Goal: Information Seeking & Learning: Learn about a topic

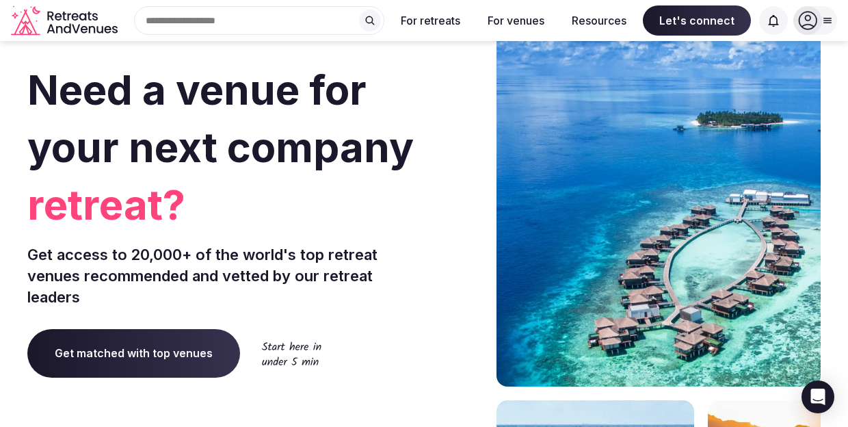
scroll to position [12, 0]
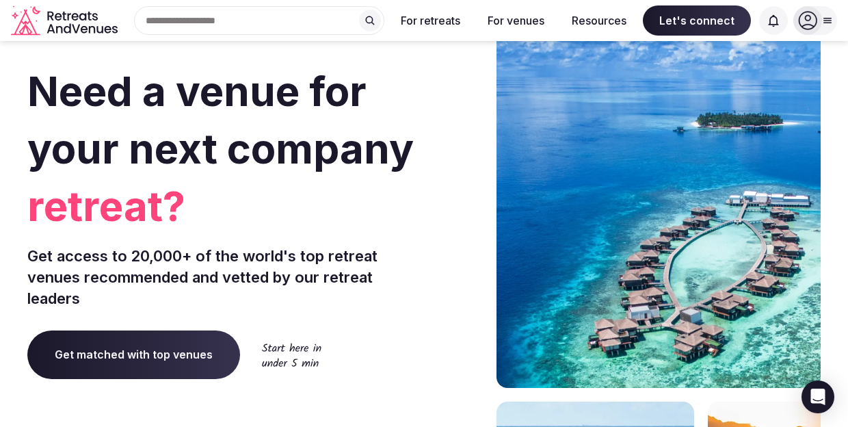
click at [252, 22] on input "text" at bounding box center [259, 20] width 250 height 29
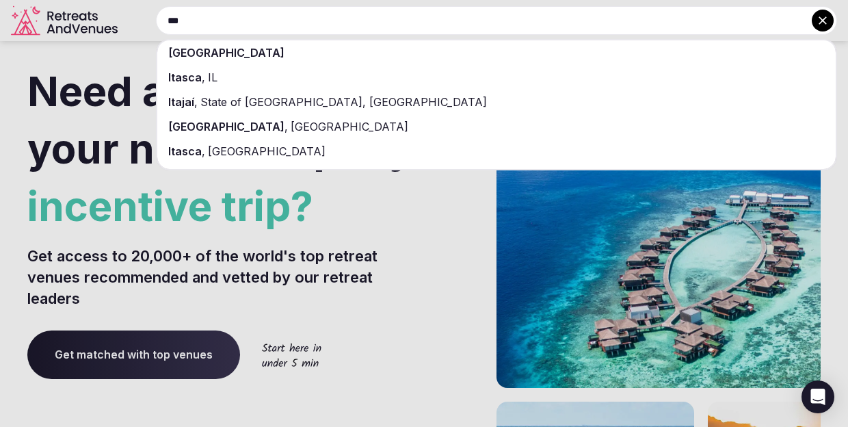
type input "***"
click at [204, 54] on div "[GEOGRAPHIC_DATA]" at bounding box center [496, 52] width 678 height 25
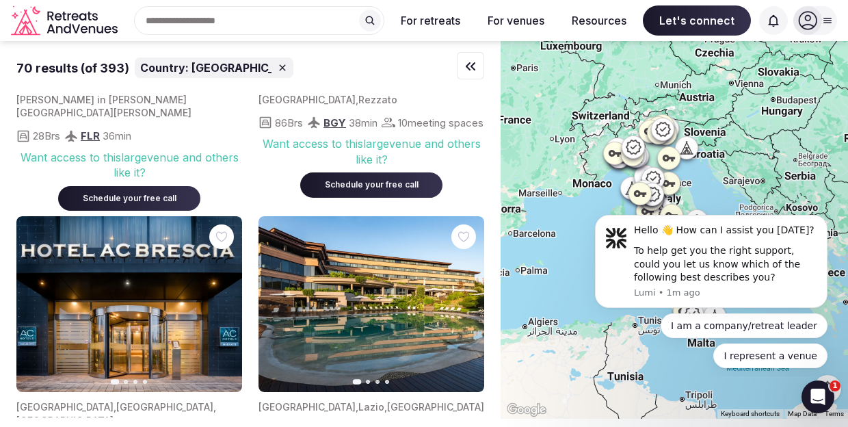
scroll to position [6909, 0]
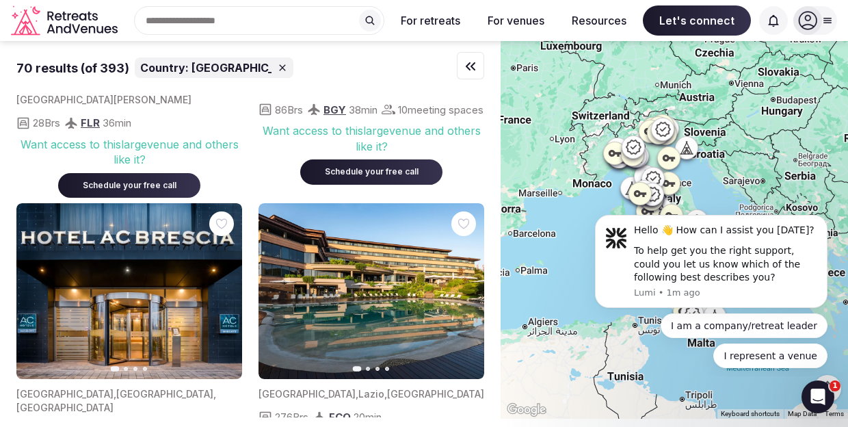
click at [831, 23] on icon at bounding box center [828, 20] width 8 height 5
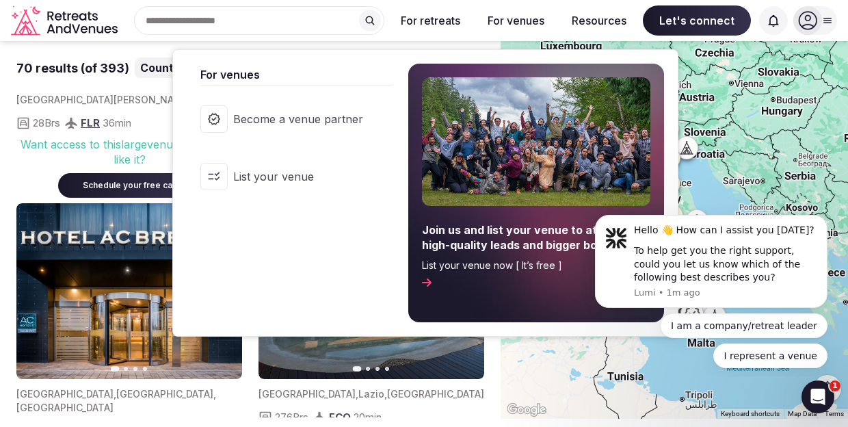
click at [316, 175] on span "List your venue" at bounding box center [298, 176] width 130 height 15
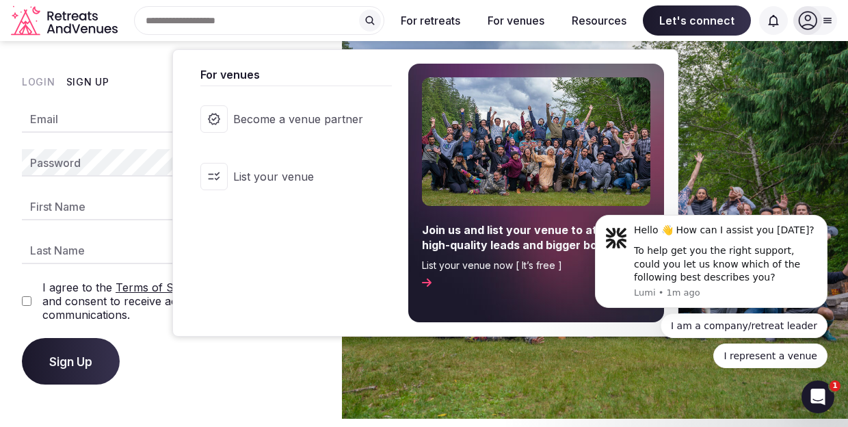
click at [357, 113] on span "Become a venue partner" at bounding box center [298, 118] width 130 height 15
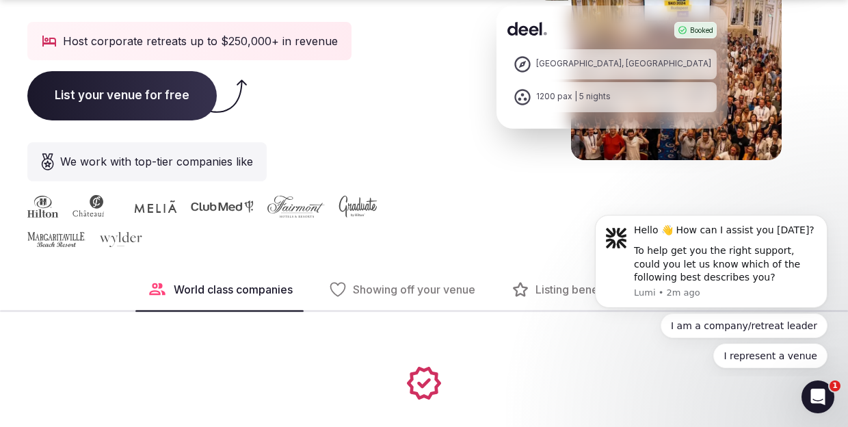
scroll to position [418, 0]
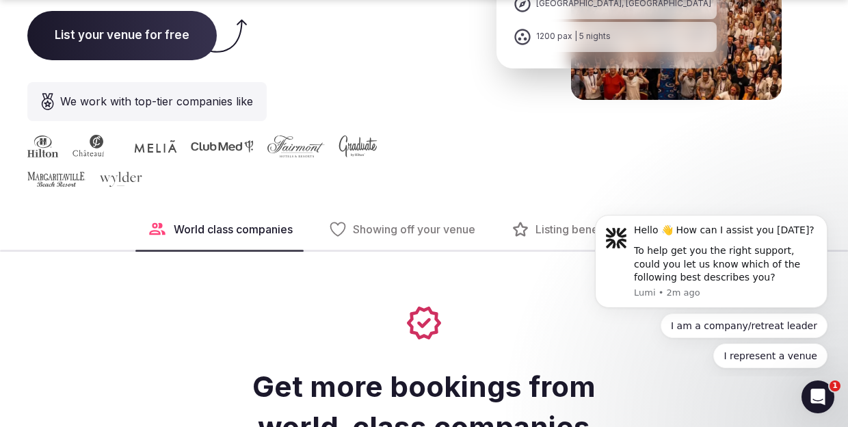
click at [429, 228] on span "Showing off your venue" at bounding box center [414, 228] width 122 height 15
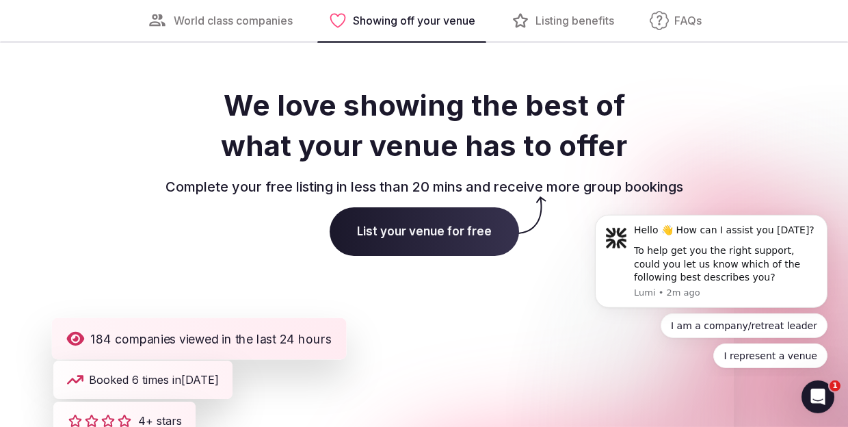
scroll to position [1812, 0]
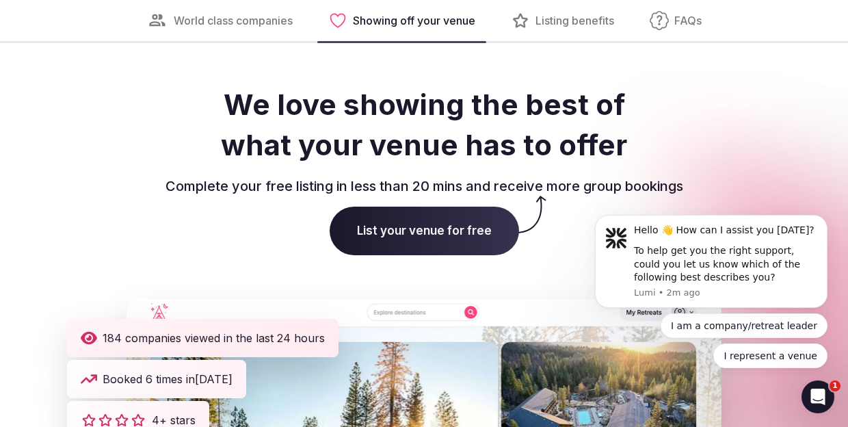
click at [567, 23] on span "Listing benefits" at bounding box center [574, 20] width 79 height 15
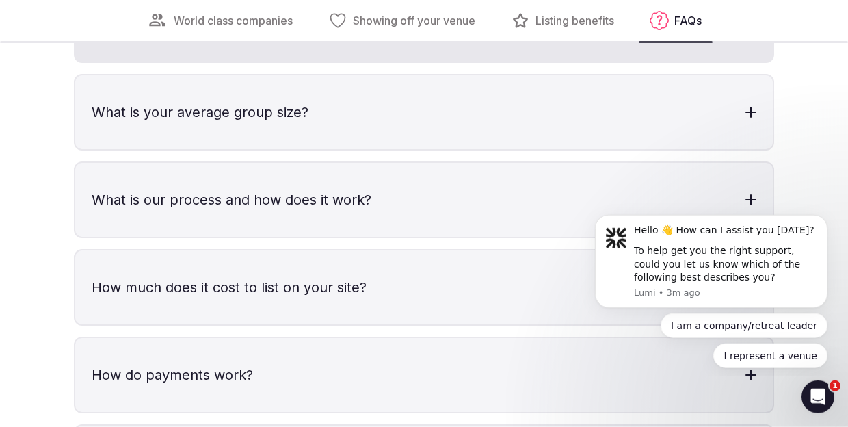
scroll to position [3997, 0]
click at [752, 115] on div at bounding box center [750, 111] width 11 height 11
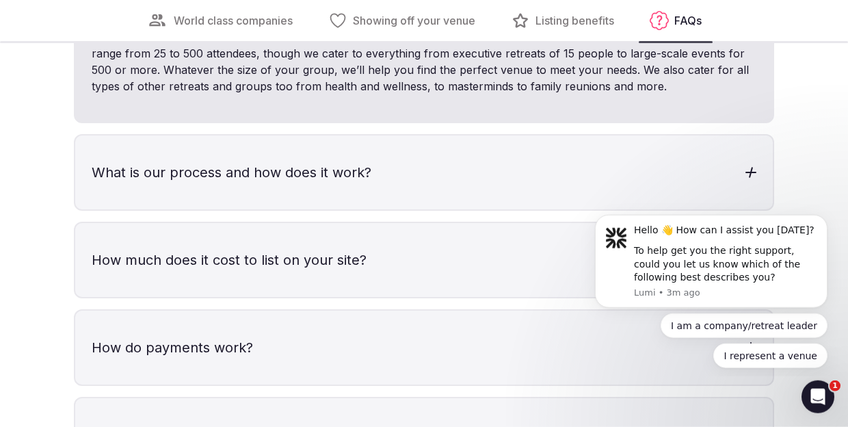
scroll to position [4110, 0]
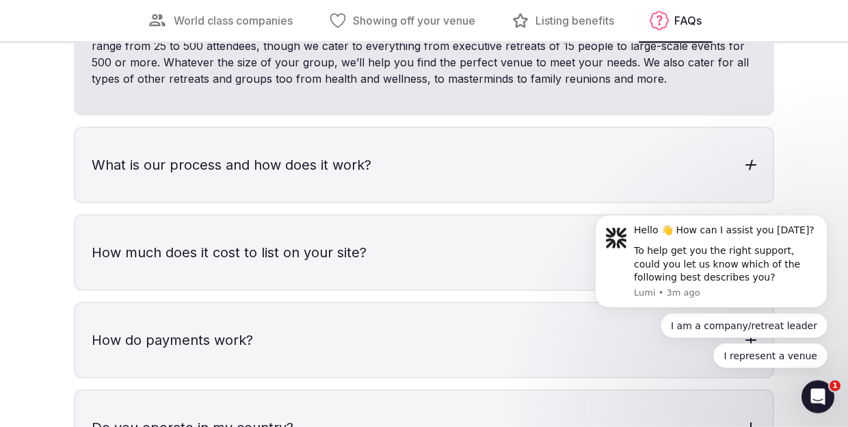
click at [515, 170] on h3 "What is our process and how does it work?" at bounding box center [423, 165] width 697 height 74
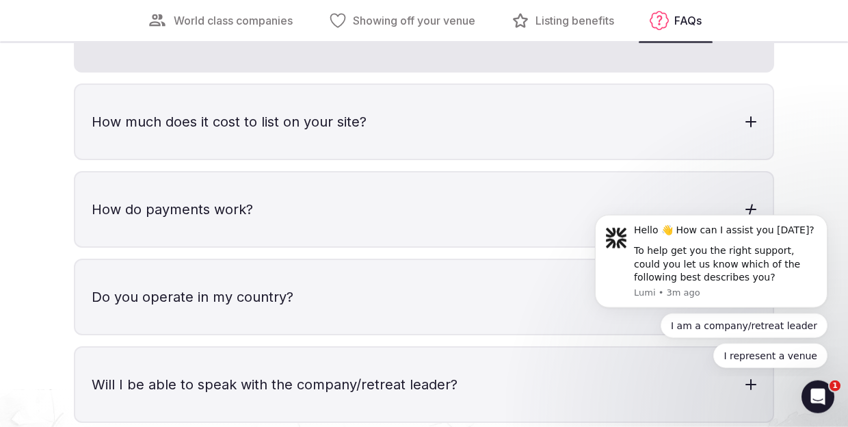
scroll to position [4354, 0]
click at [494, 131] on h3 "How much does it cost to list on your site?" at bounding box center [423, 121] width 697 height 74
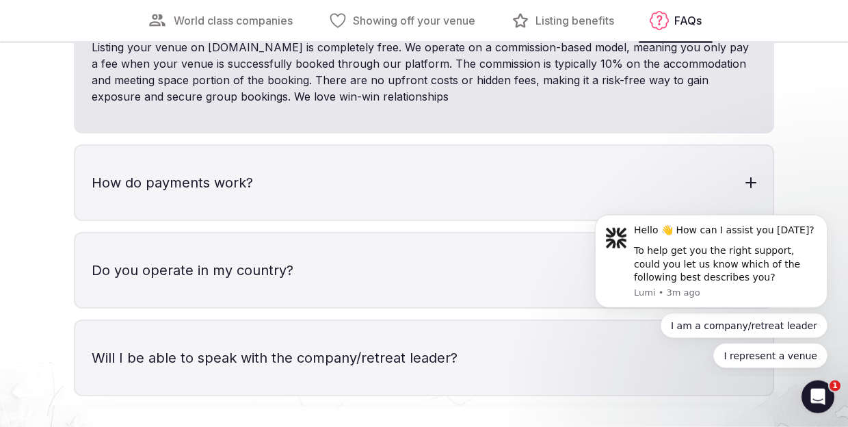
scroll to position [4464, 0]
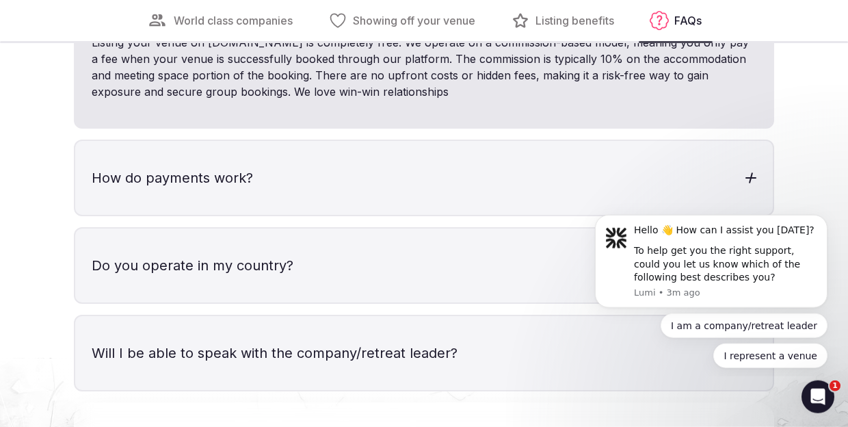
click at [470, 169] on h3 "How do payments work?" at bounding box center [423, 178] width 697 height 74
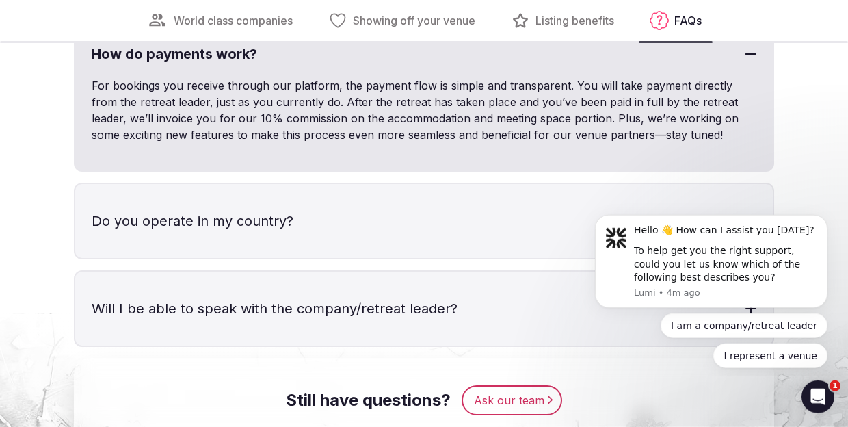
scroll to position [4623, 0]
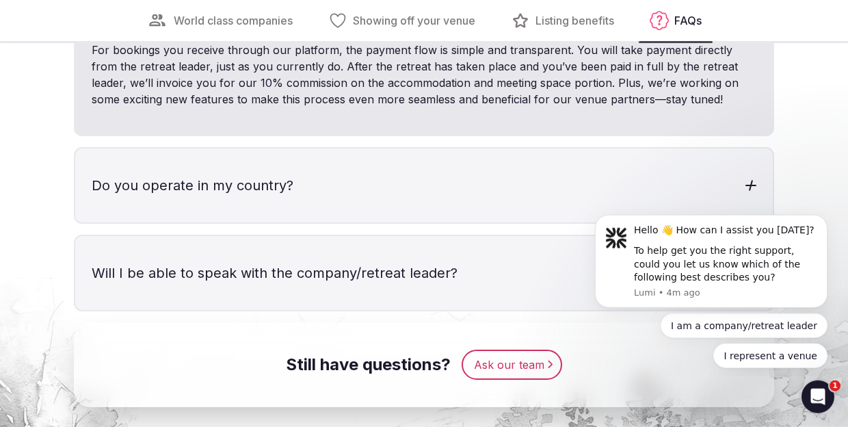
click at [461, 179] on h3 "Do you operate in my country?" at bounding box center [423, 185] width 697 height 74
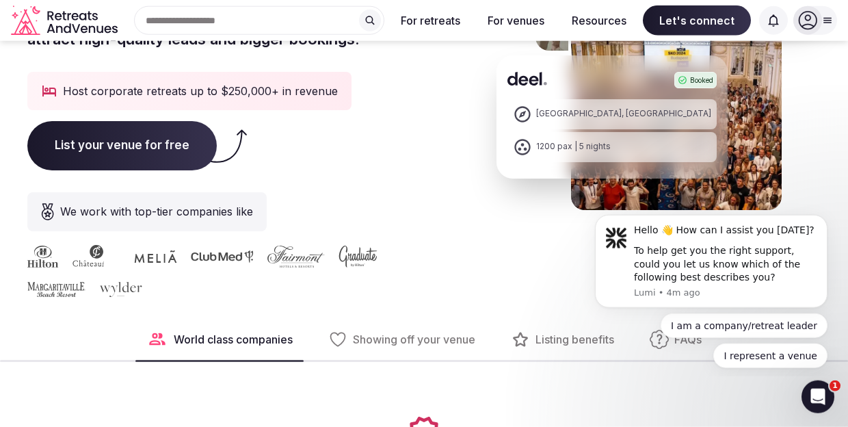
scroll to position [0, 0]
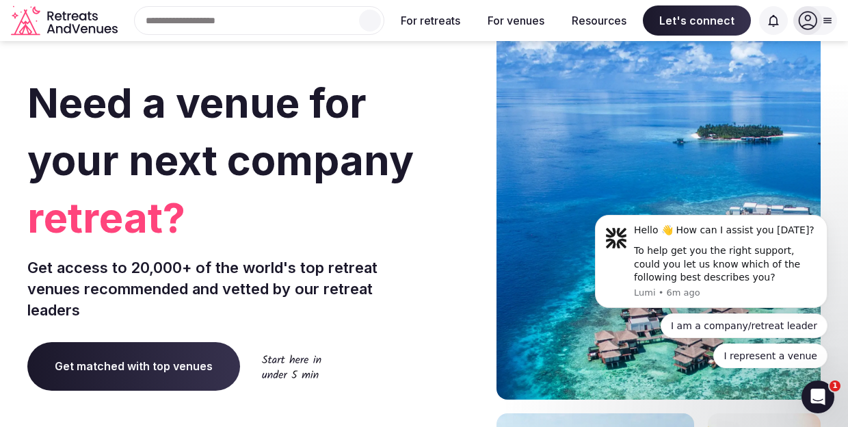
scroll to position [12, 0]
